Goal: Task Accomplishment & Management: Manage account settings

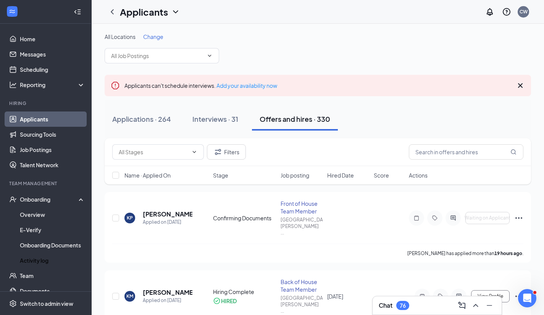
scroll to position [26, 0]
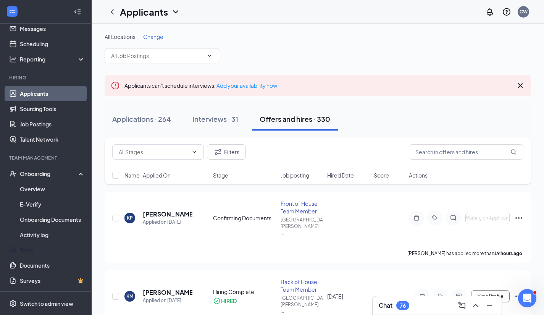
click at [38, 253] on link "Team" at bounding box center [52, 249] width 65 height 15
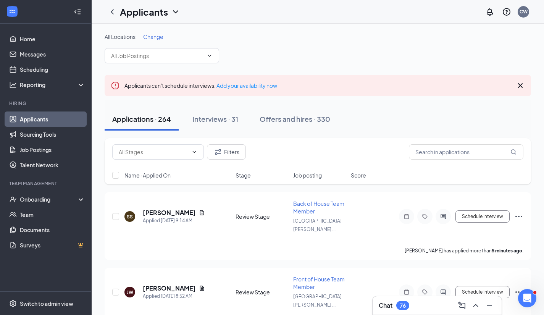
click at [288, 118] on div "Offers and hires · 330" at bounding box center [294, 119] width 71 height 10
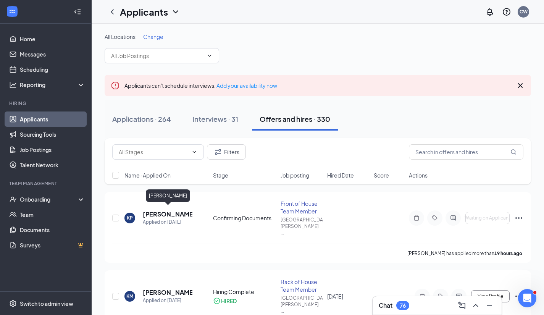
click at [159, 211] on h5 "[PERSON_NAME]" at bounding box center [168, 214] width 50 height 8
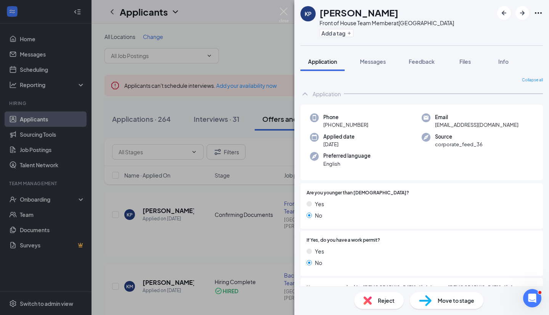
click at [196, 219] on div "KP Kathelyn Pérez Front of House Team Member at Lake Brandon Village Add a tag …" at bounding box center [274, 157] width 549 height 315
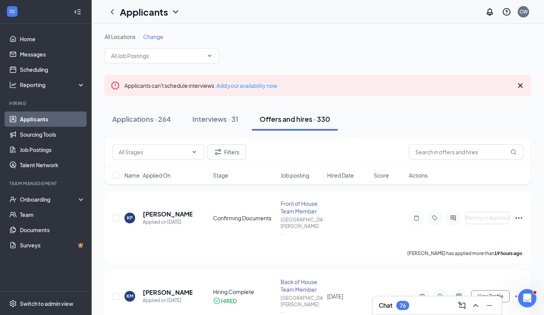
click at [519, 213] on icon "Ellipses" at bounding box center [518, 217] width 9 height 9
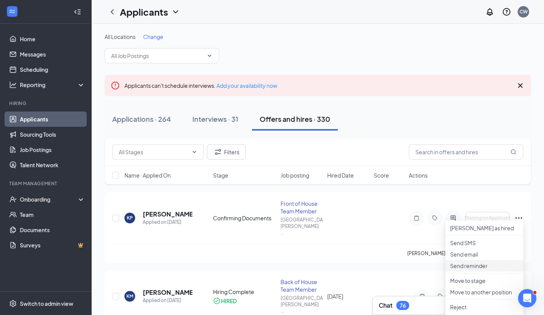
click at [472, 269] on p "Send reminder" at bounding box center [484, 266] width 69 height 8
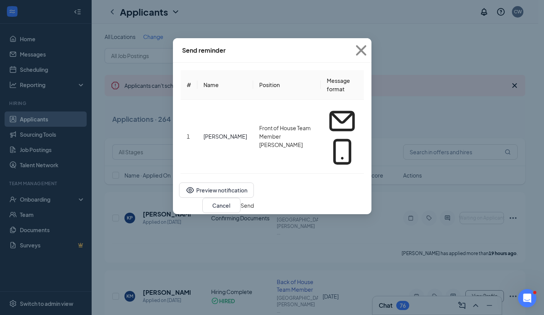
click at [254, 201] on button "Send" at bounding box center [246, 205] width 13 height 8
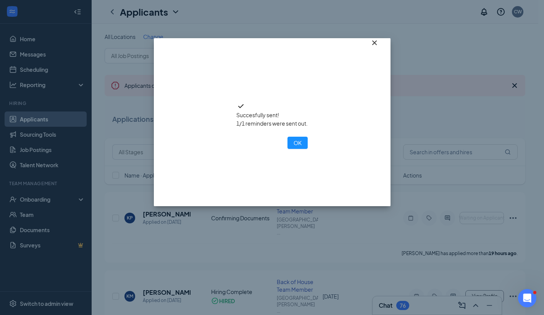
click at [372, 45] on icon "Cross" at bounding box center [374, 42] width 5 height 5
